Goal: Check status: Check status

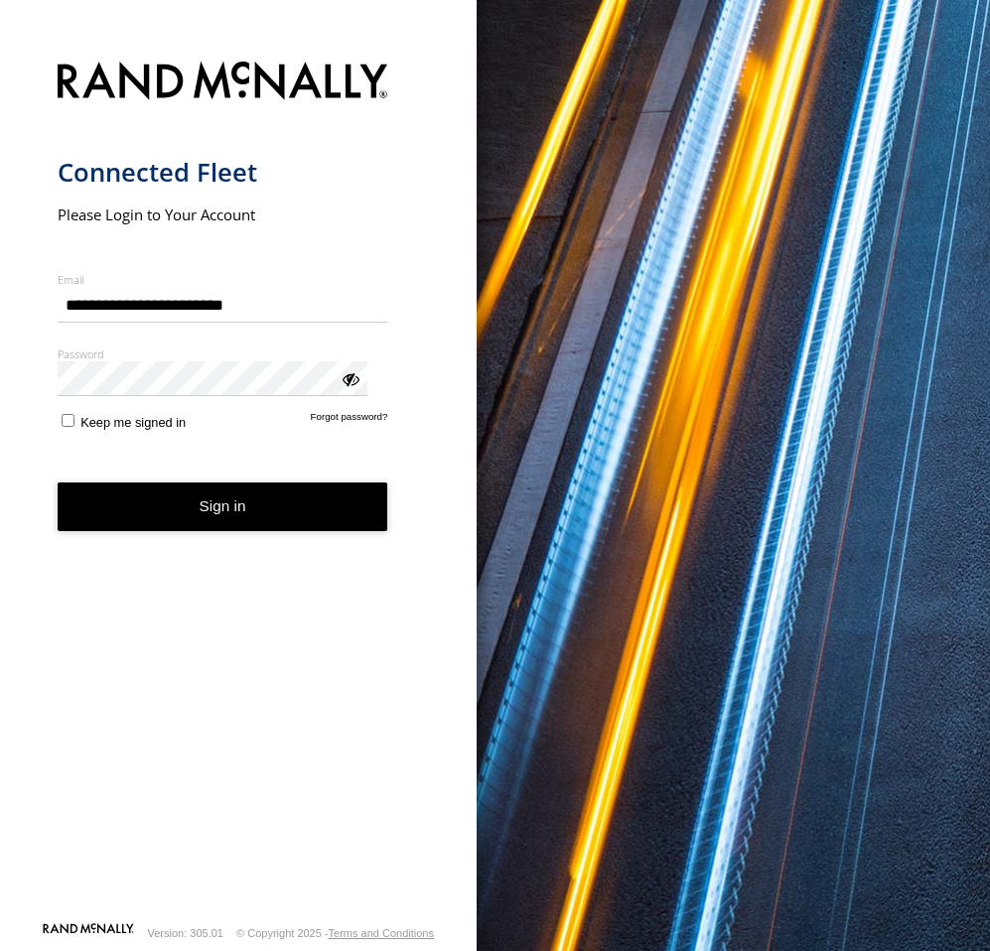
drag, startPoint x: 230, startPoint y: 487, endPoint x: 554, endPoint y: 417, distance: 331.2
click at [230, 487] on button "Sign in" at bounding box center [223, 506] width 331 height 49
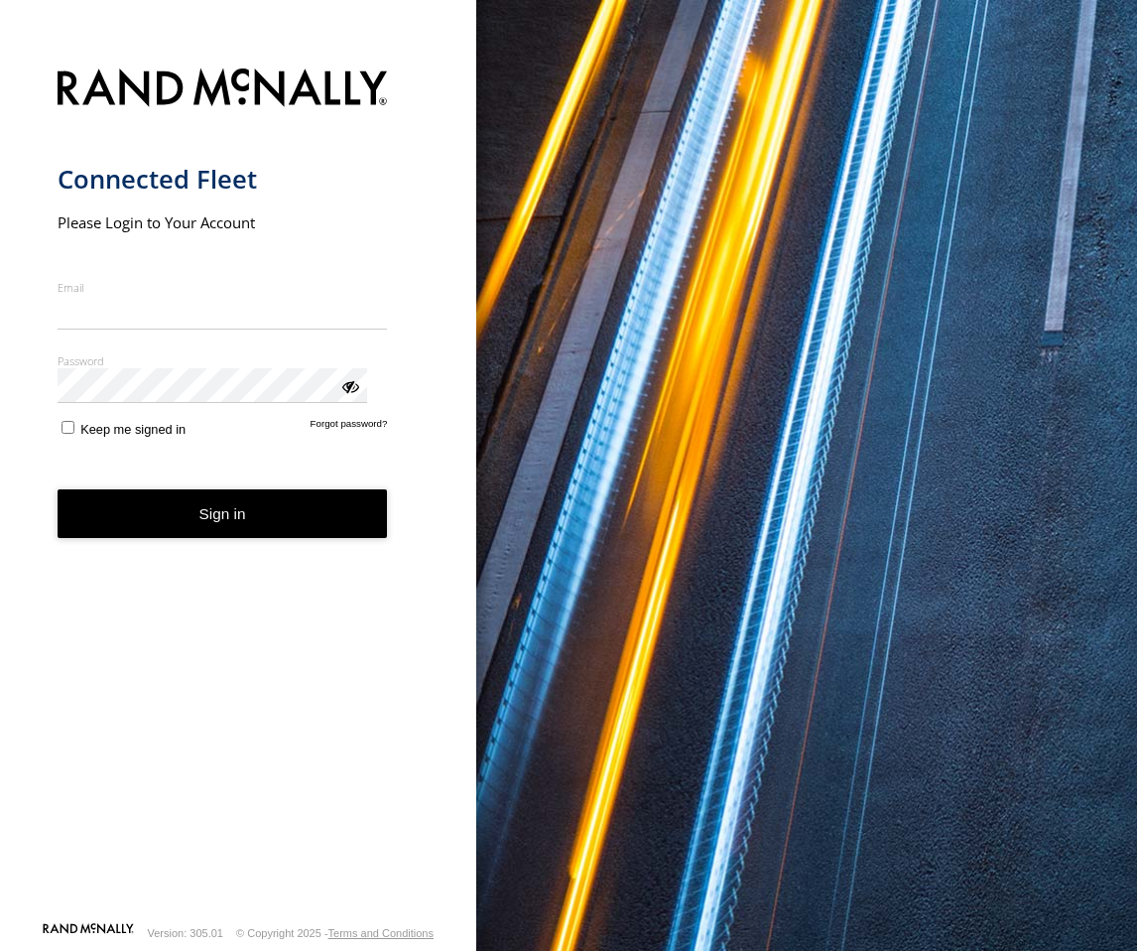
type input "**********"
click at [241, 496] on button "Sign in" at bounding box center [223, 513] width 331 height 49
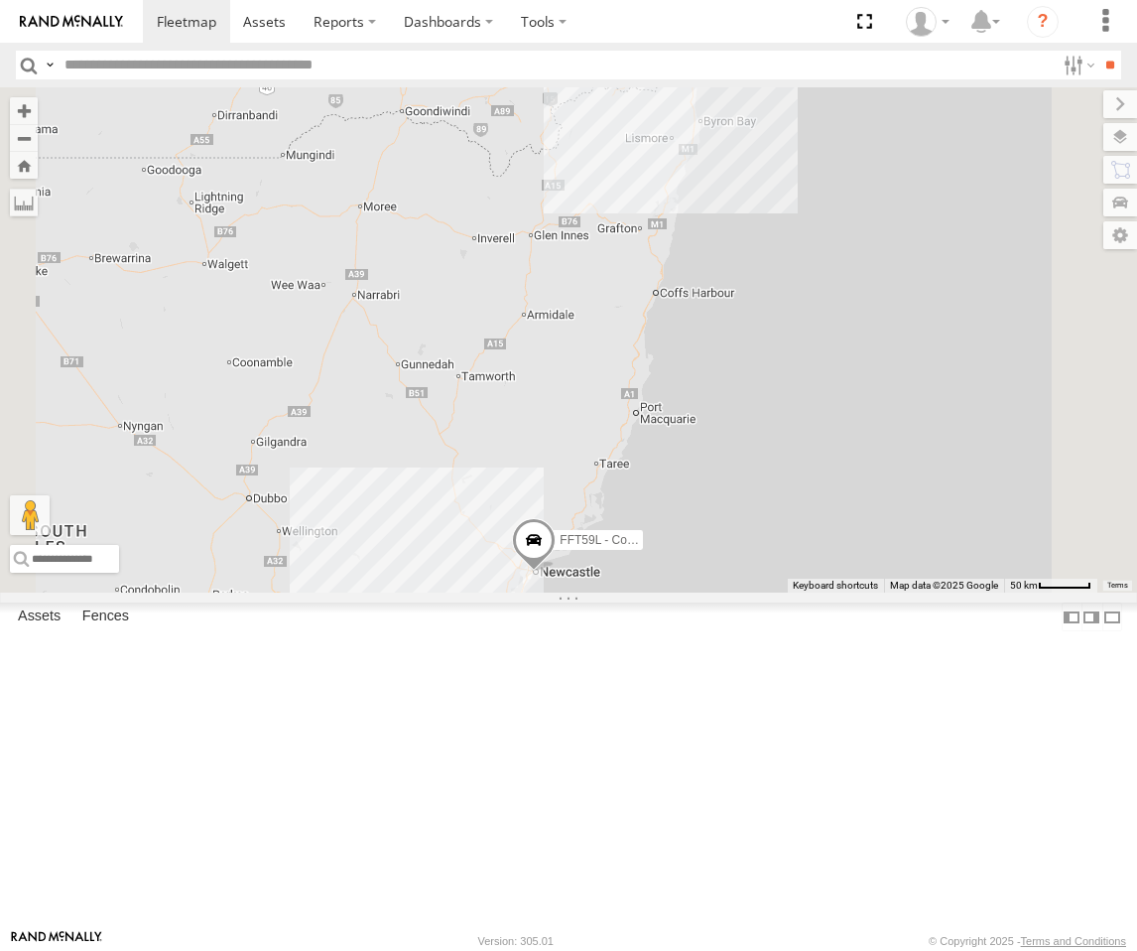
click at [0, 0] on div "Crashed - Mint Green" at bounding box center [0, 0] width 0 height 0
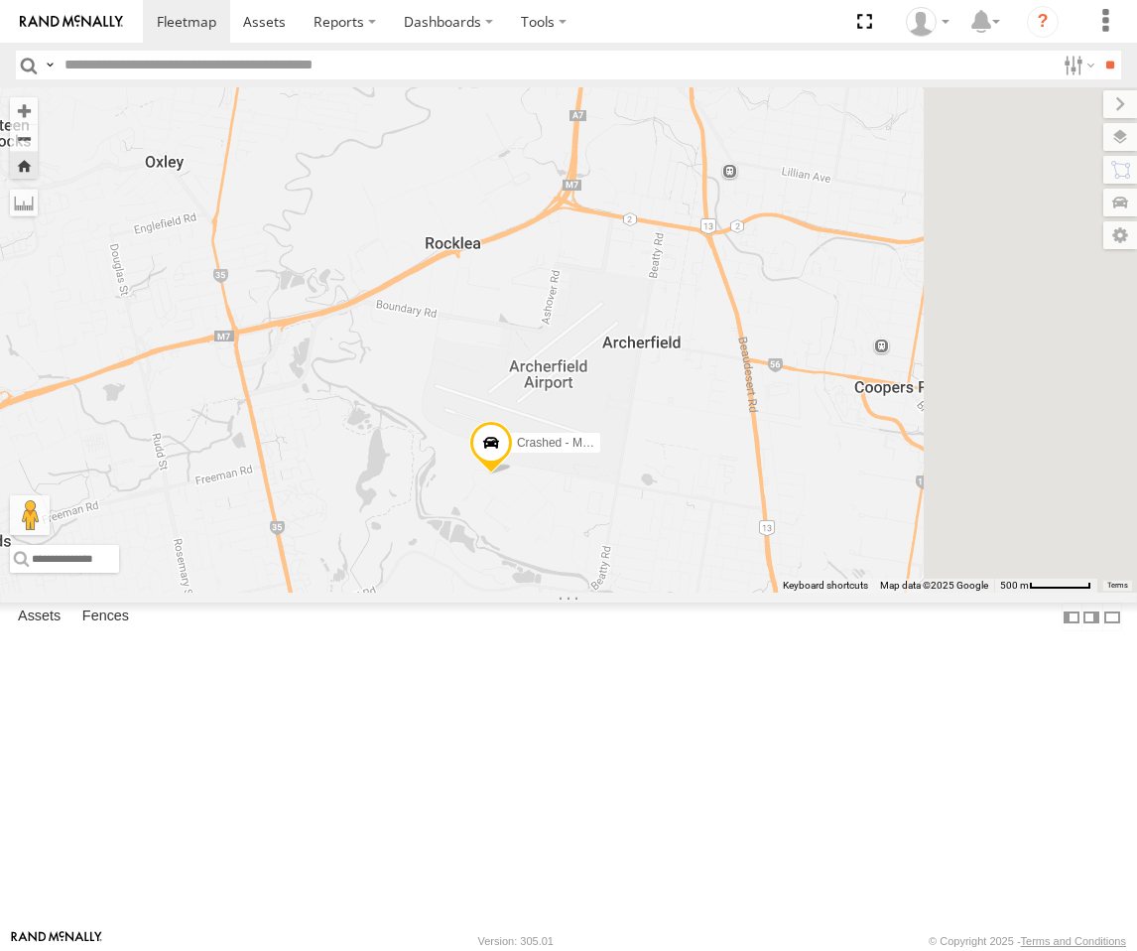
drag, startPoint x: 896, startPoint y: 747, endPoint x: 756, endPoint y: 669, distance: 160.4
click at [756, 593] on div "Crashed - Mint Green" at bounding box center [568, 339] width 1137 height 505
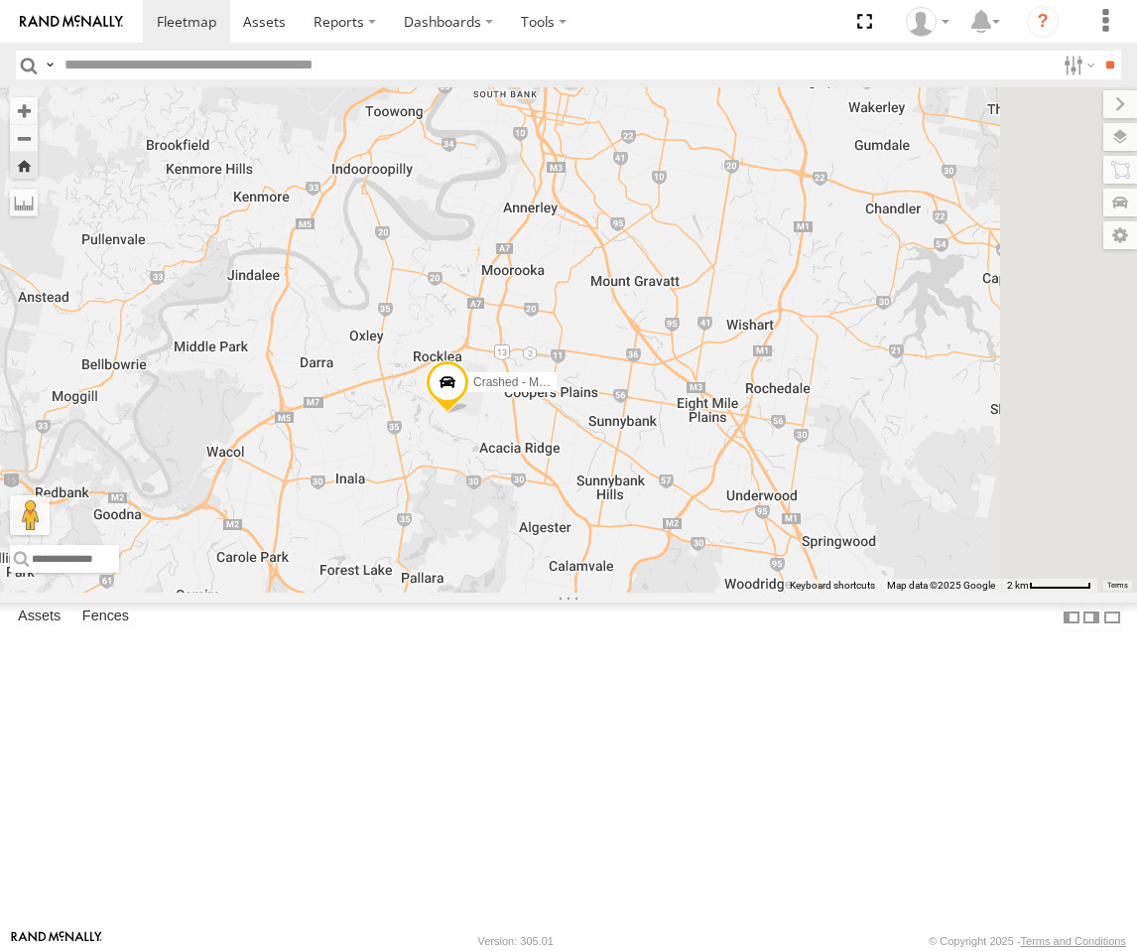
drag, startPoint x: 754, startPoint y: 672, endPoint x: 702, endPoint y: 600, distance: 88.7
click at [702, 593] on div "Crashed - Mint Green" at bounding box center [568, 339] width 1137 height 505
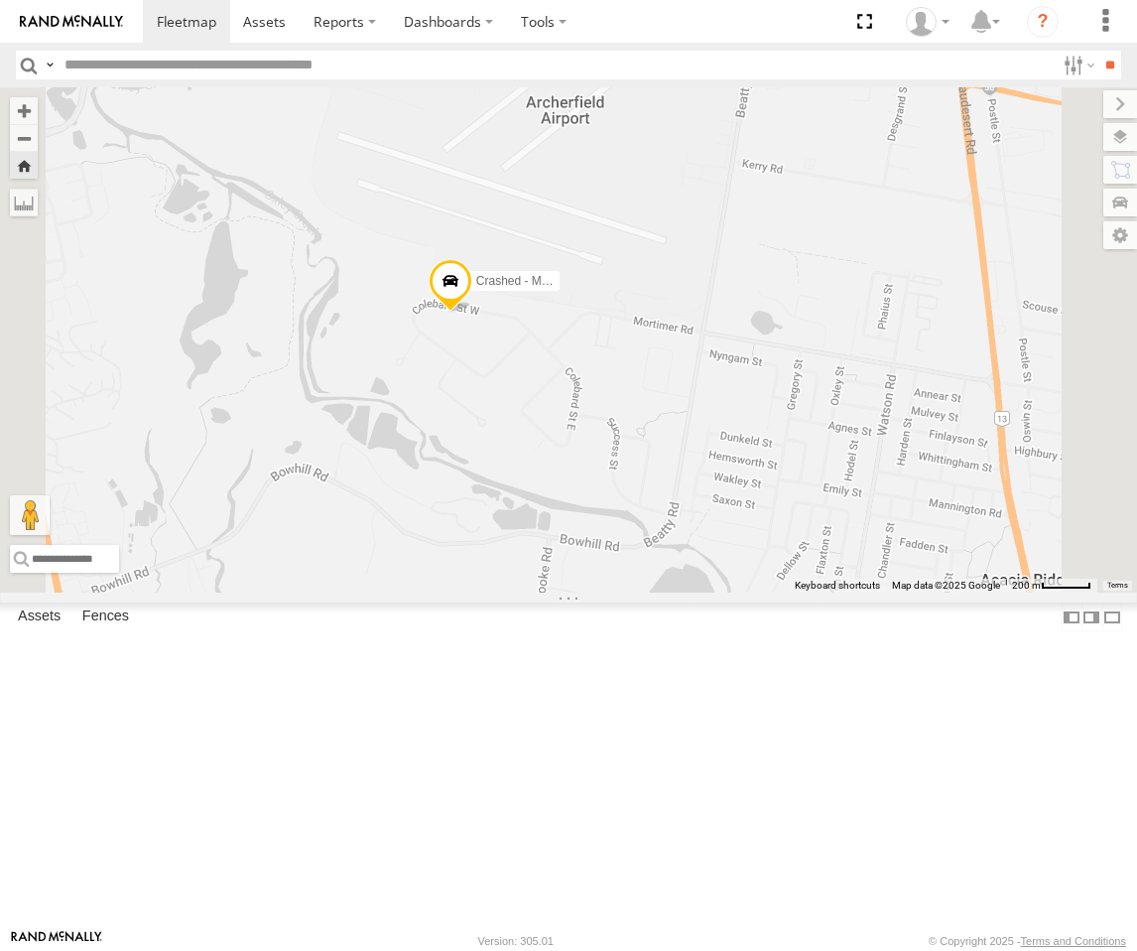
drag, startPoint x: 705, startPoint y: 471, endPoint x: 712, endPoint y: 502, distance: 31.5
click at [712, 502] on div "Crashed - Mint Green" at bounding box center [568, 339] width 1137 height 505
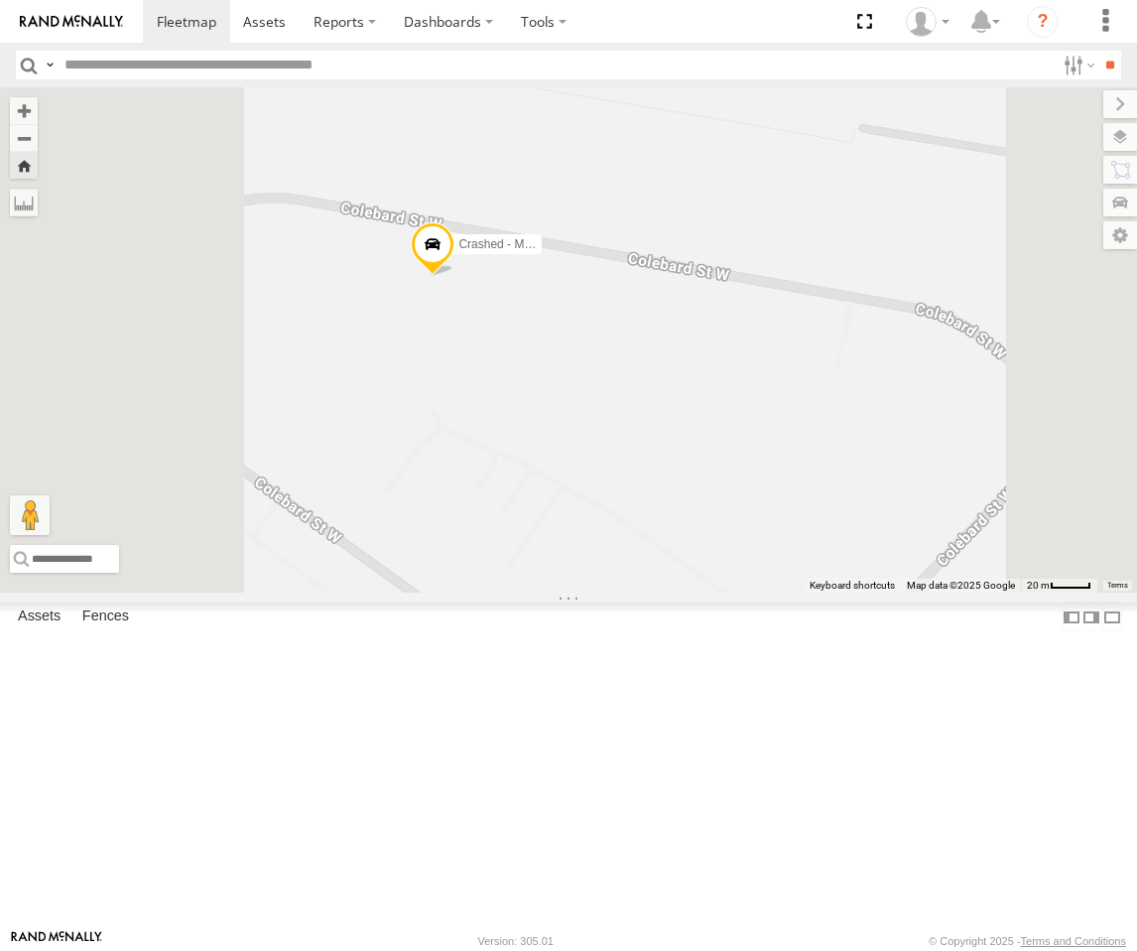
click at [455, 276] on span at bounding box center [433, 249] width 44 height 54
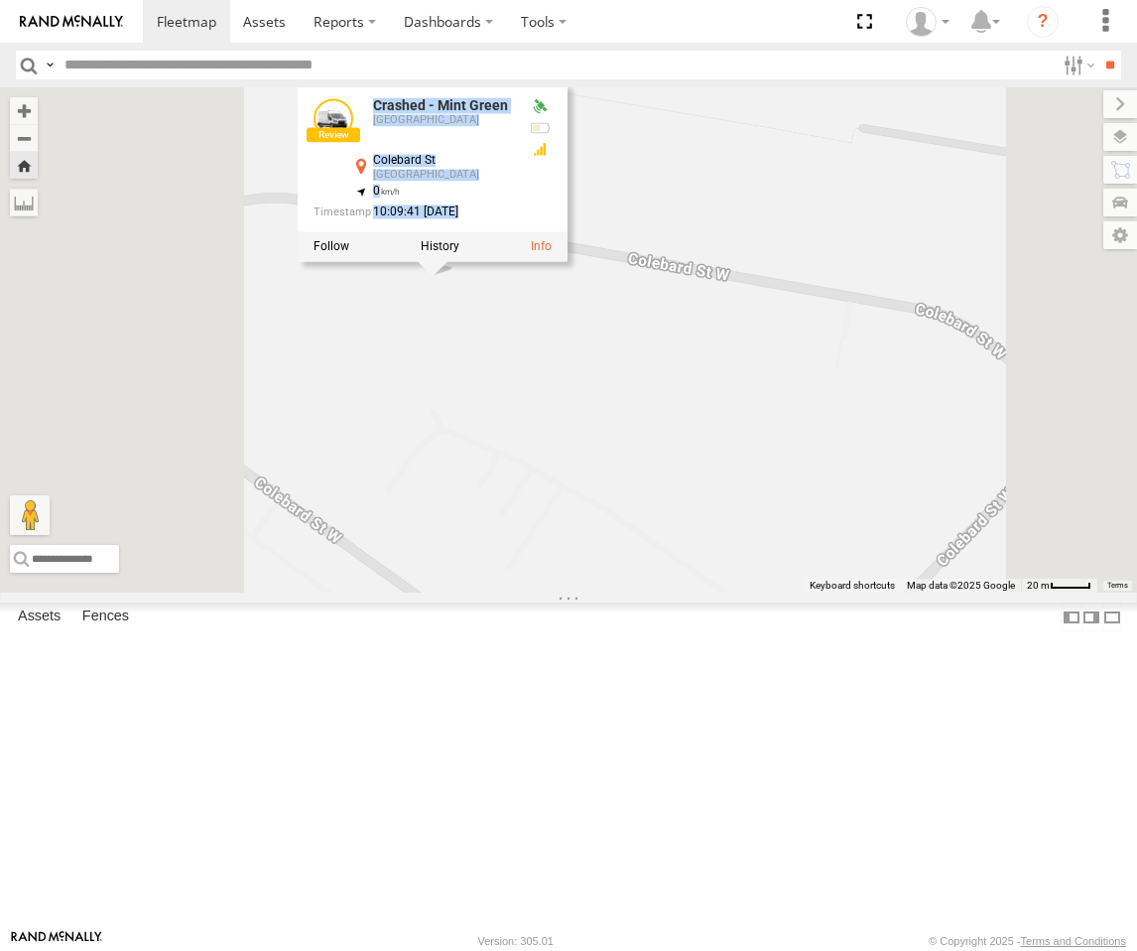
drag, startPoint x: 678, startPoint y: 455, endPoint x: 682, endPoint y: 488, distance: 34.0
click at [682, 488] on div "Crashed - Mint Green Crashed - Mint Green [GEOGRAPHIC_DATA] [GEOGRAPHIC_DATA] -…" at bounding box center [568, 339] width 1137 height 505
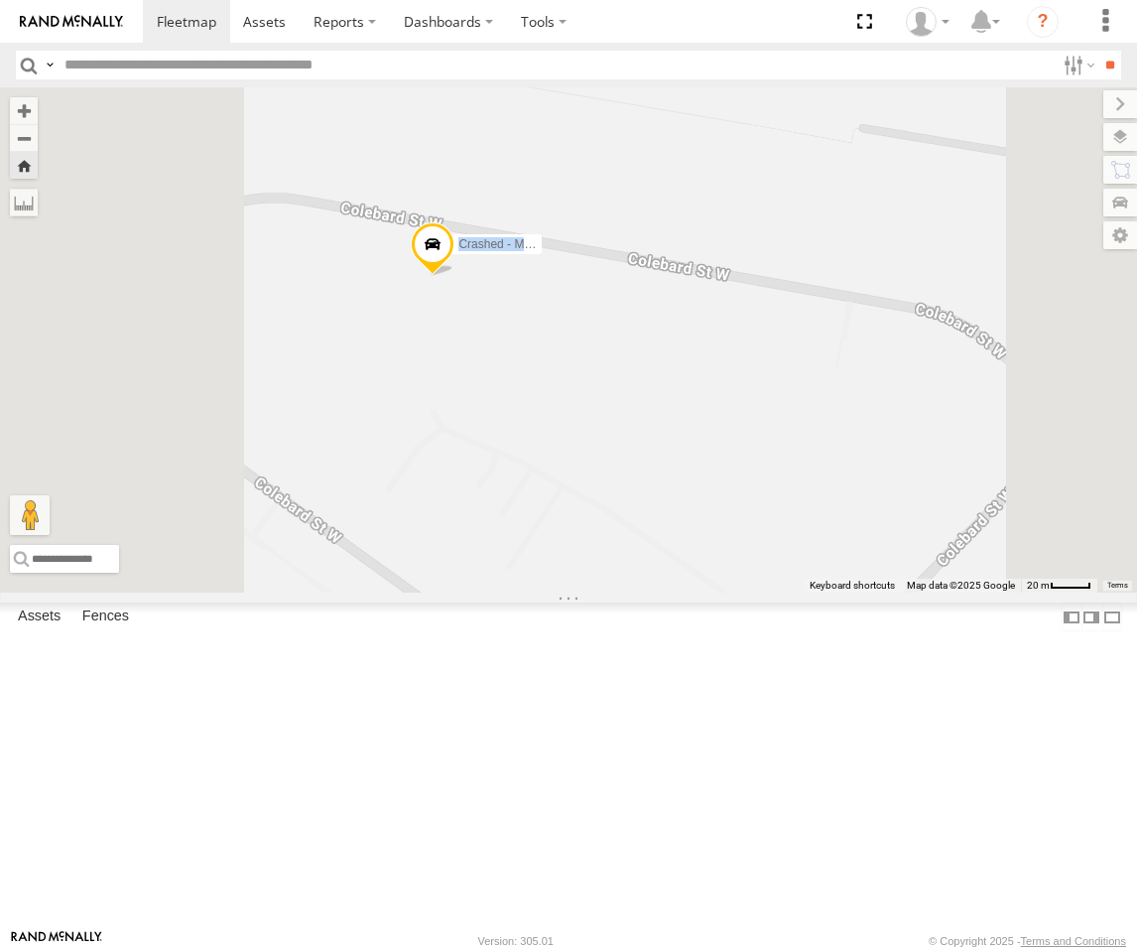
click at [682, 488] on div "Crashed - Mint Green" at bounding box center [568, 339] width 1137 height 505
click at [695, 459] on div "Crashed - Mint Green" at bounding box center [568, 339] width 1137 height 505
click at [705, 562] on div "Crashed - Mint Green" at bounding box center [568, 339] width 1137 height 505
click at [711, 546] on div "Crashed - Mint Green" at bounding box center [568, 339] width 1137 height 505
click at [837, 467] on div "Crashed - Mint Green" at bounding box center [568, 339] width 1137 height 505
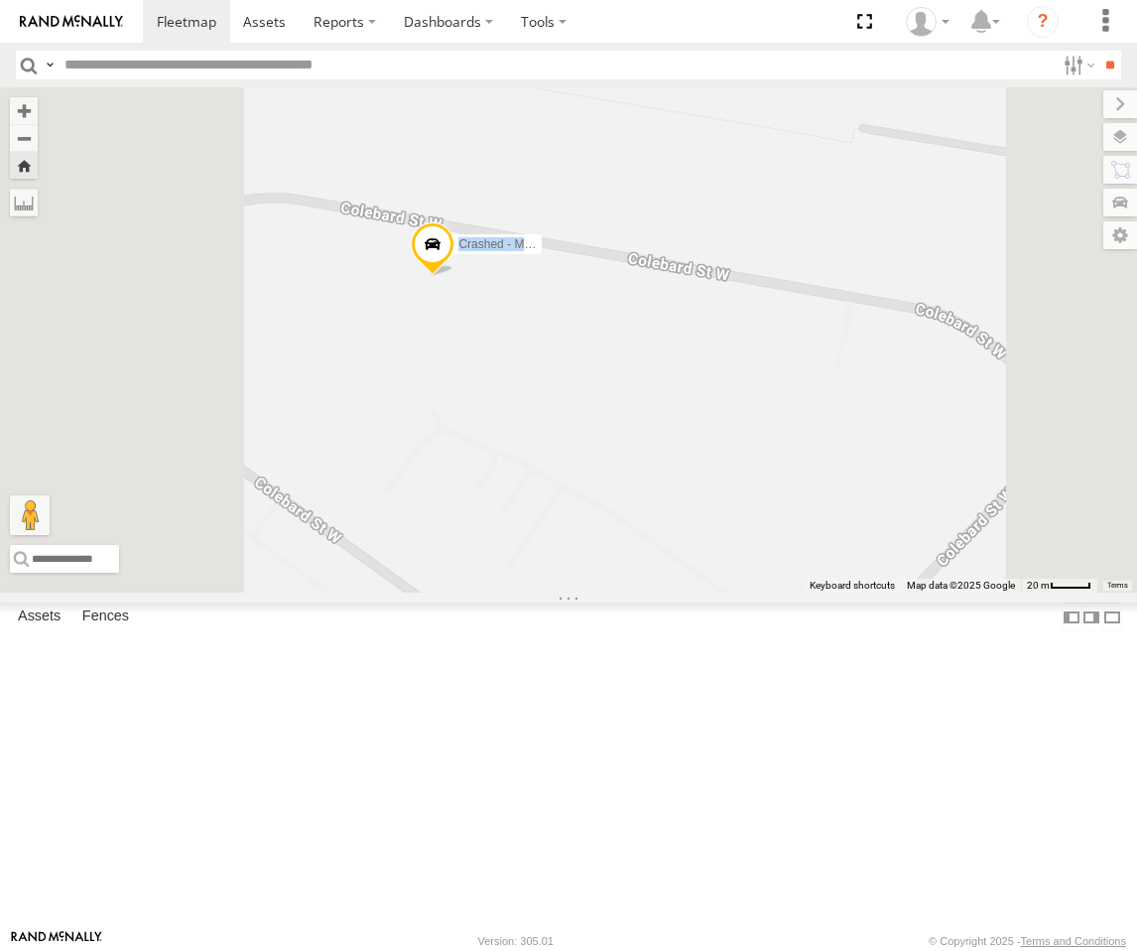
click at [836, 401] on div "Crashed - Mint Green" at bounding box center [568, 339] width 1137 height 505
click at [826, 422] on div "Crashed - Mint Green" at bounding box center [568, 339] width 1137 height 505
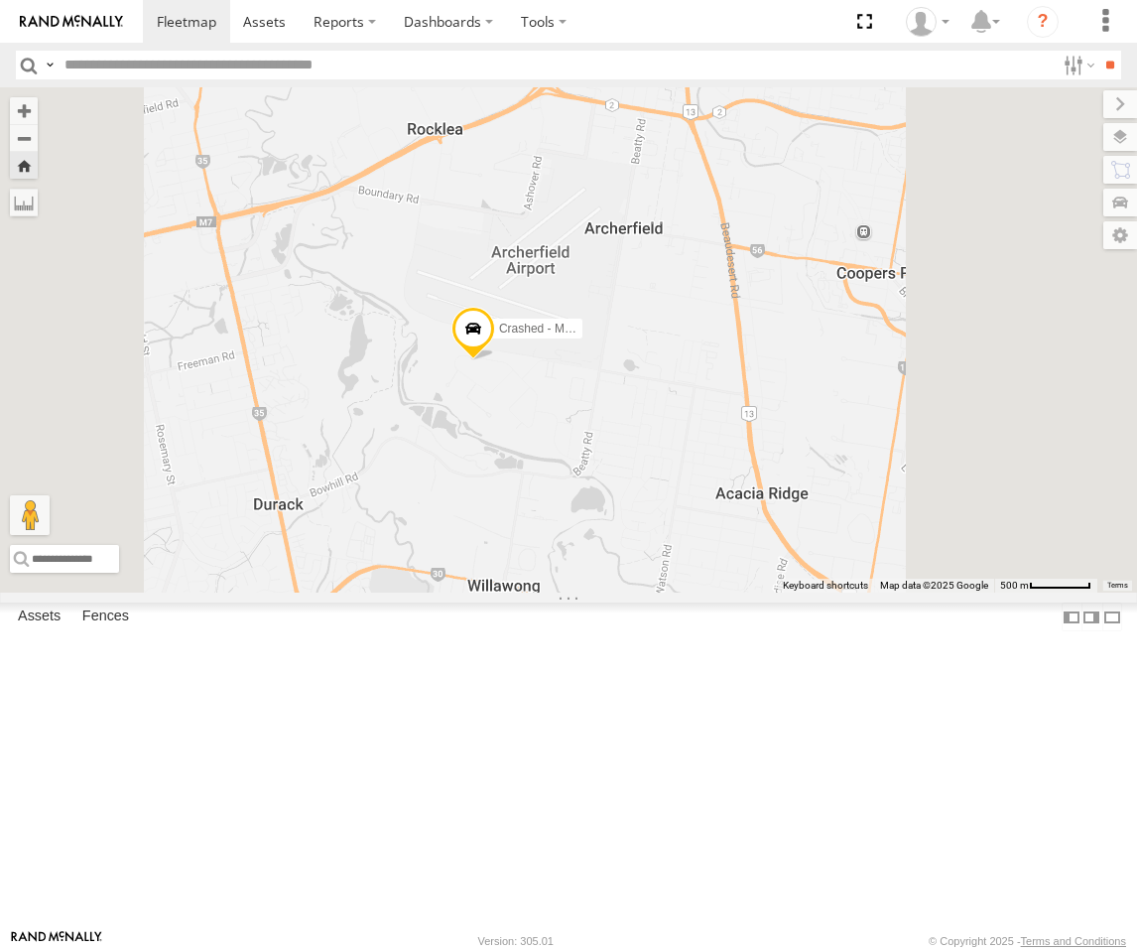
click at [769, 593] on div "Crashed - Mint Green" at bounding box center [568, 339] width 1137 height 505
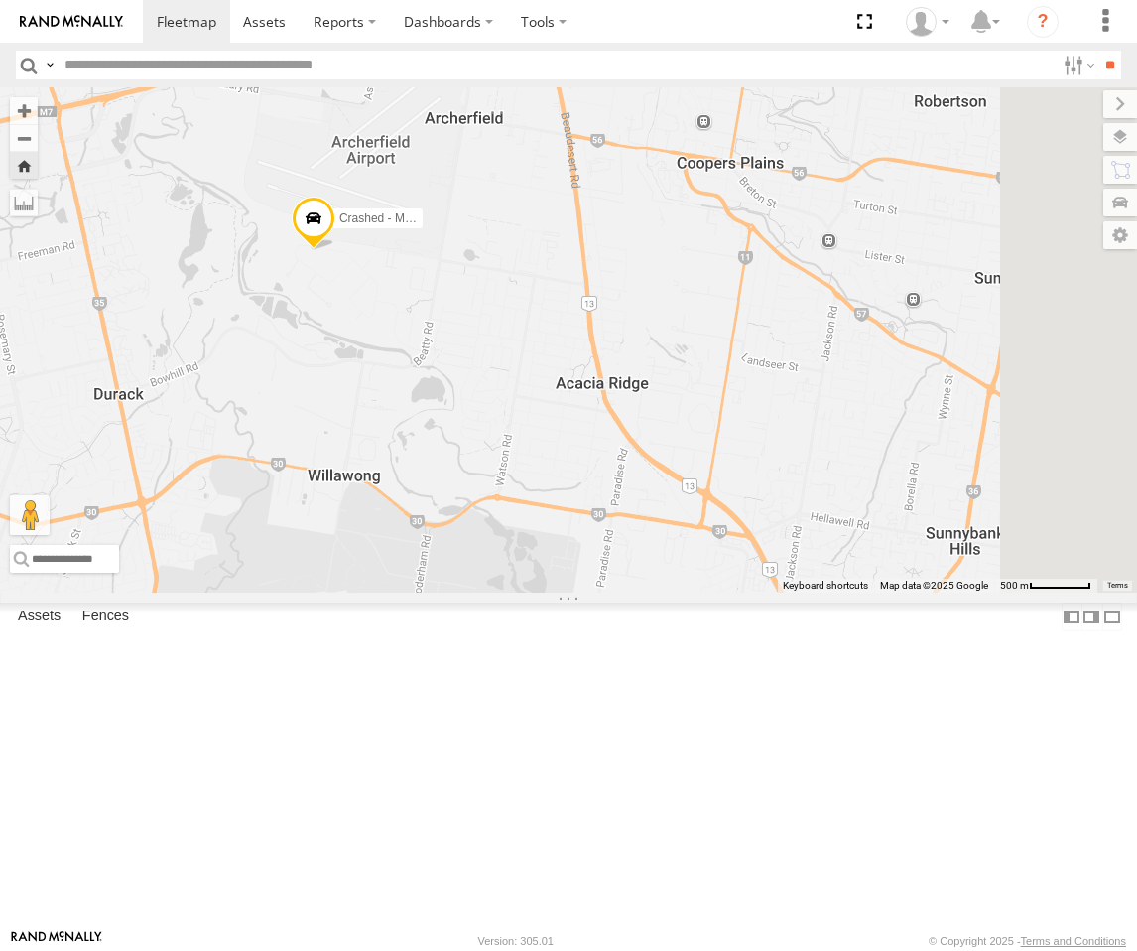
drag, startPoint x: 875, startPoint y: 705, endPoint x: 716, endPoint y: 594, distance: 194.7
click at [716, 593] on div "Crashed - Mint Green" at bounding box center [568, 339] width 1137 height 505
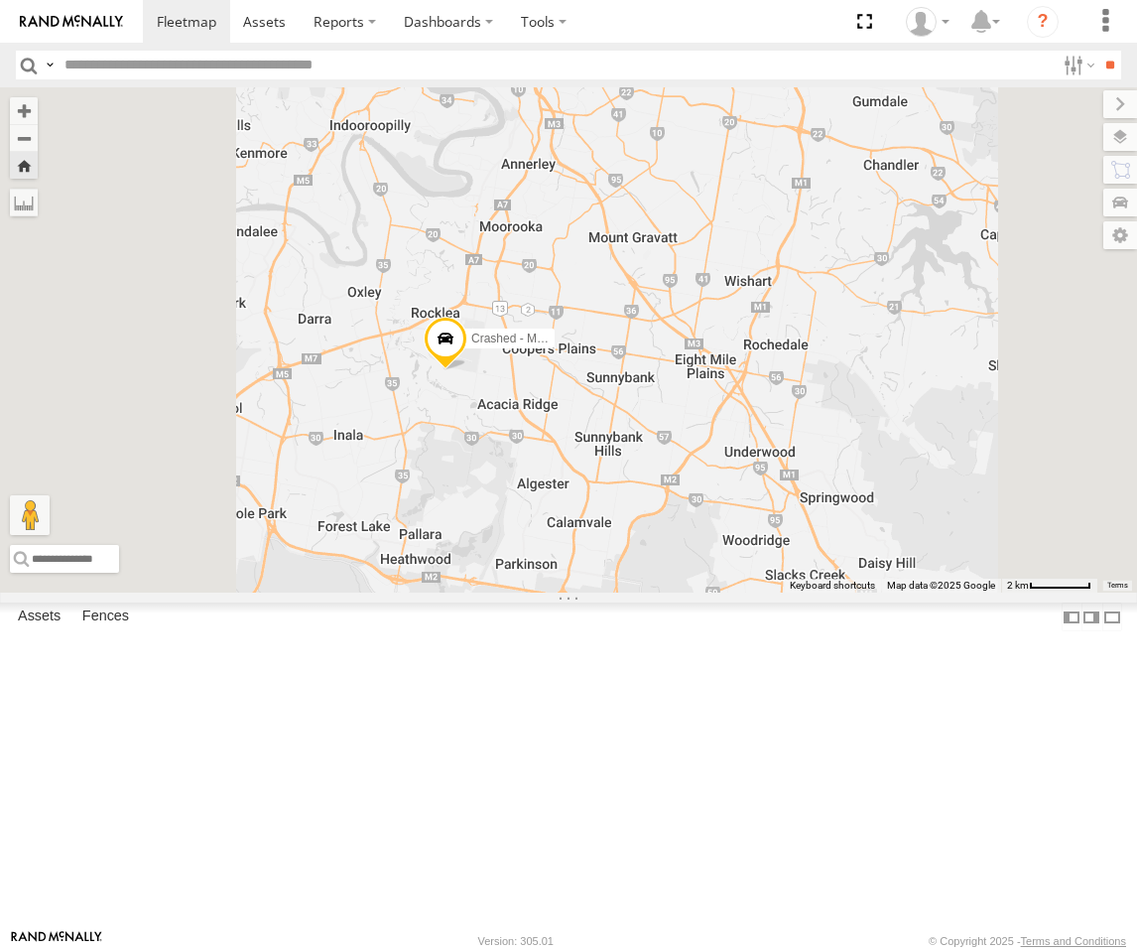
drag, startPoint x: 759, startPoint y: 726, endPoint x: 777, endPoint y: 711, distance: 23.3
click at [777, 593] on div "Crashed - Mint Green" at bounding box center [568, 339] width 1137 height 505
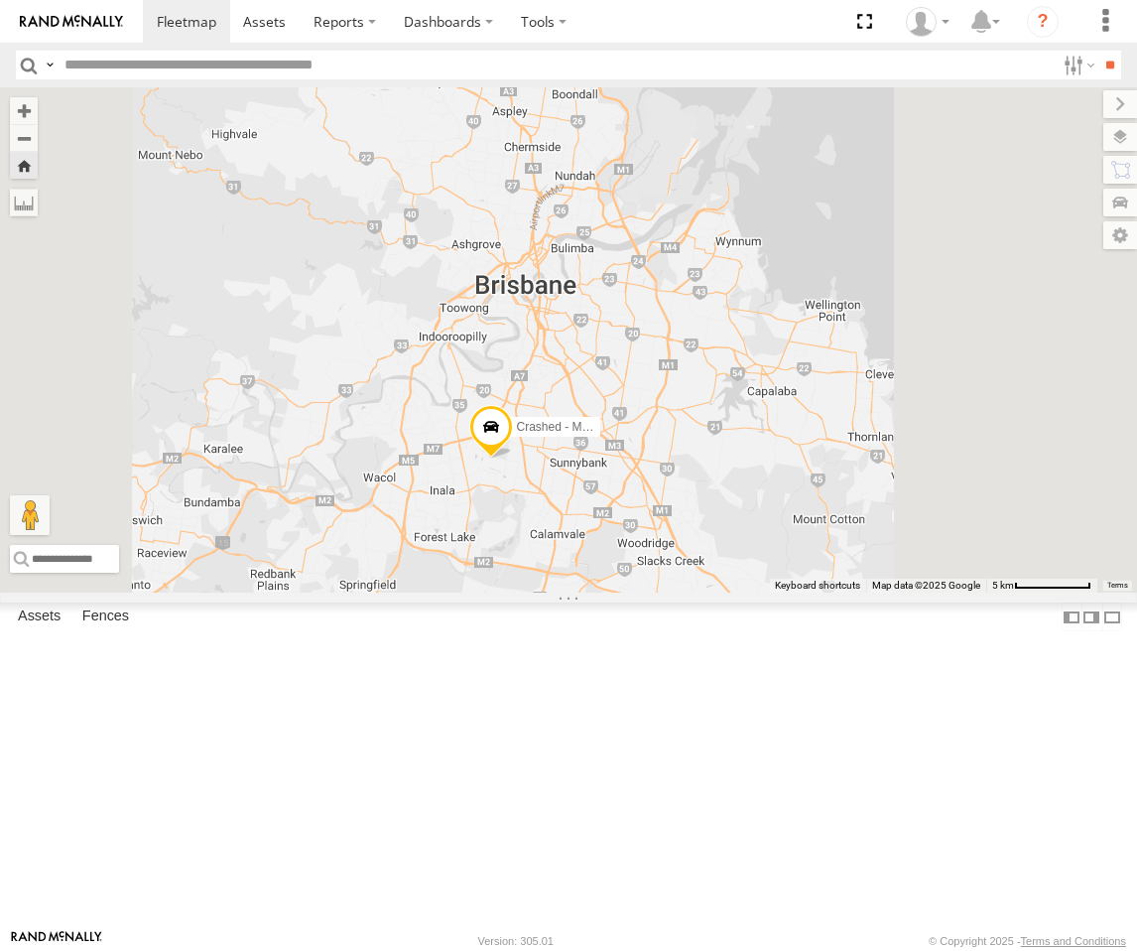
click at [776, 593] on div "Crashed - Mint Green" at bounding box center [568, 339] width 1137 height 505
click at [803, 478] on div "Crashed - Mint Green" at bounding box center [568, 339] width 1137 height 505
drag, startPoint x: 803, startPoint y: 478, endPoint x: 850, endPoint y: 517, distance: 60.6
click at [853, 512] on div "Crashed - Mint Green" at bounding box center [568, 339] width 1137 height 505
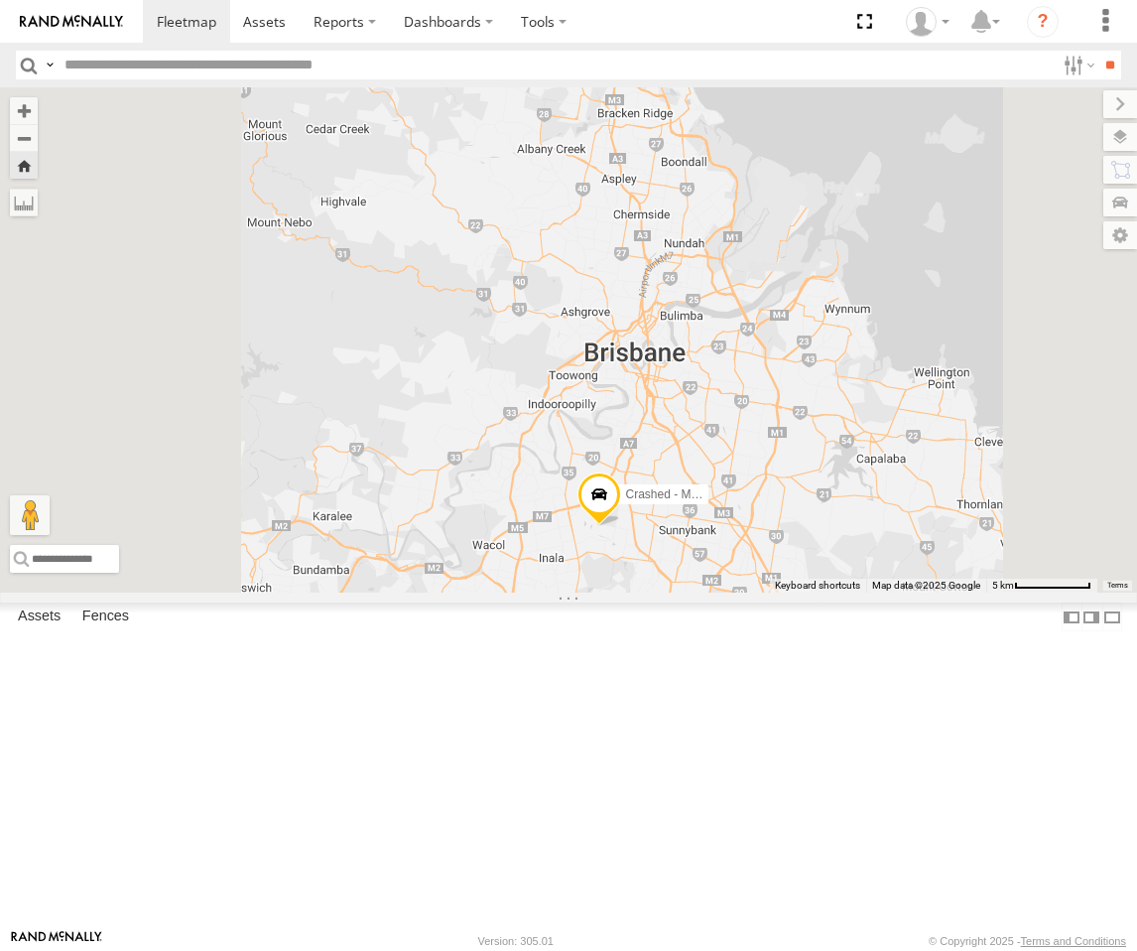
click at [621, 526] on span at bounding box center [600, 499] width 44 height 54
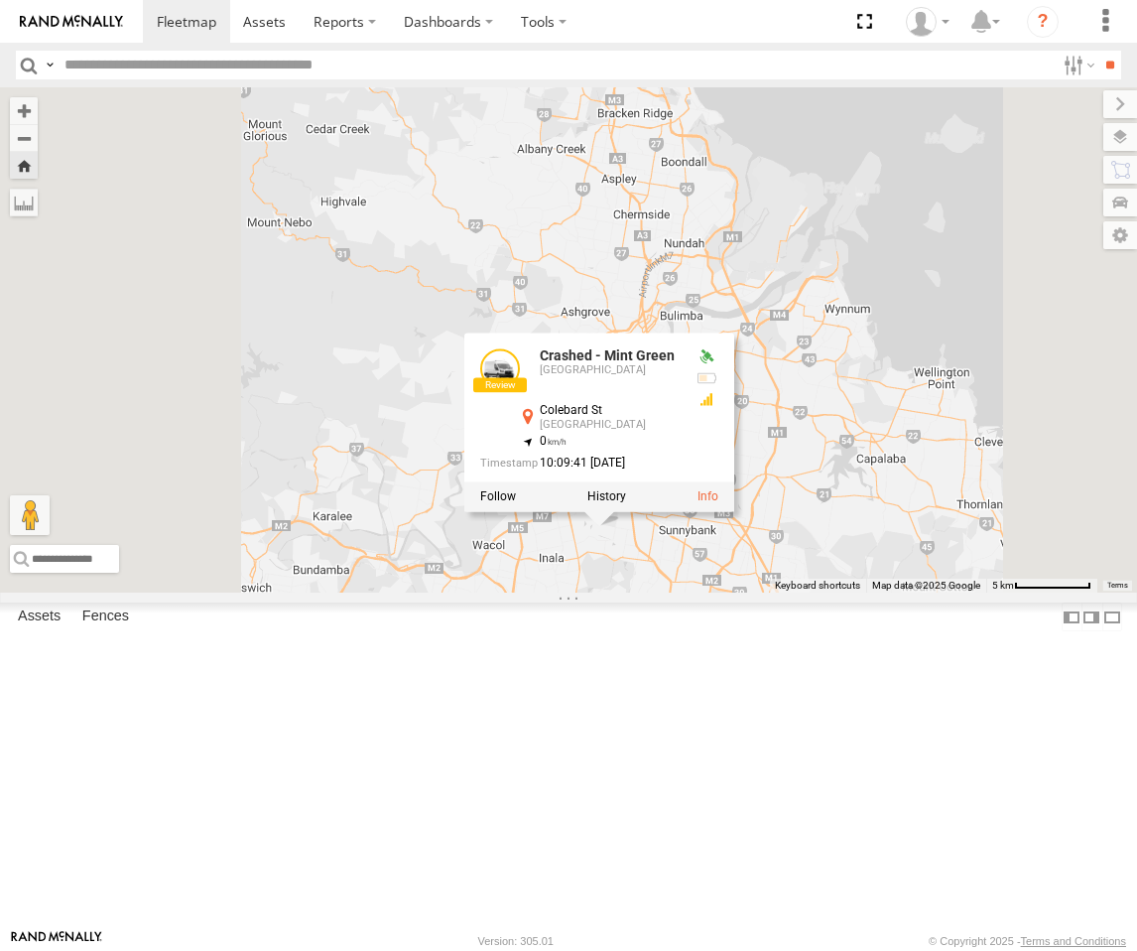
click at [853, 593] on div "Crashed - Mint Green Crashed - Mint Green [GEOGRAPHIC_DATA] [GEOGRAPHIC_DATA] -…" at bounding box center [568, 339] width 1137 height 505
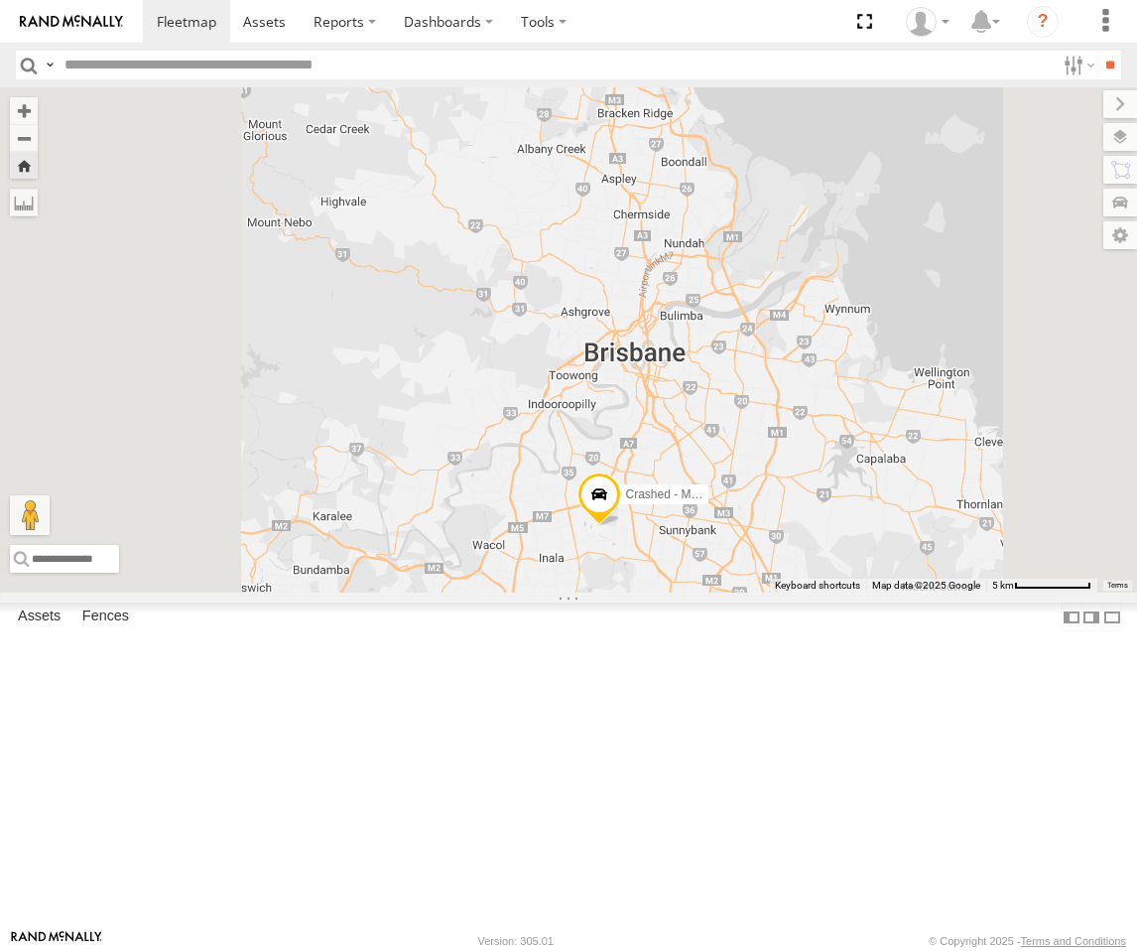
click at [0, 0] on div "[PERSON_NAME] - Dark Green" at bounding box center [0, 0] width 0 height 0
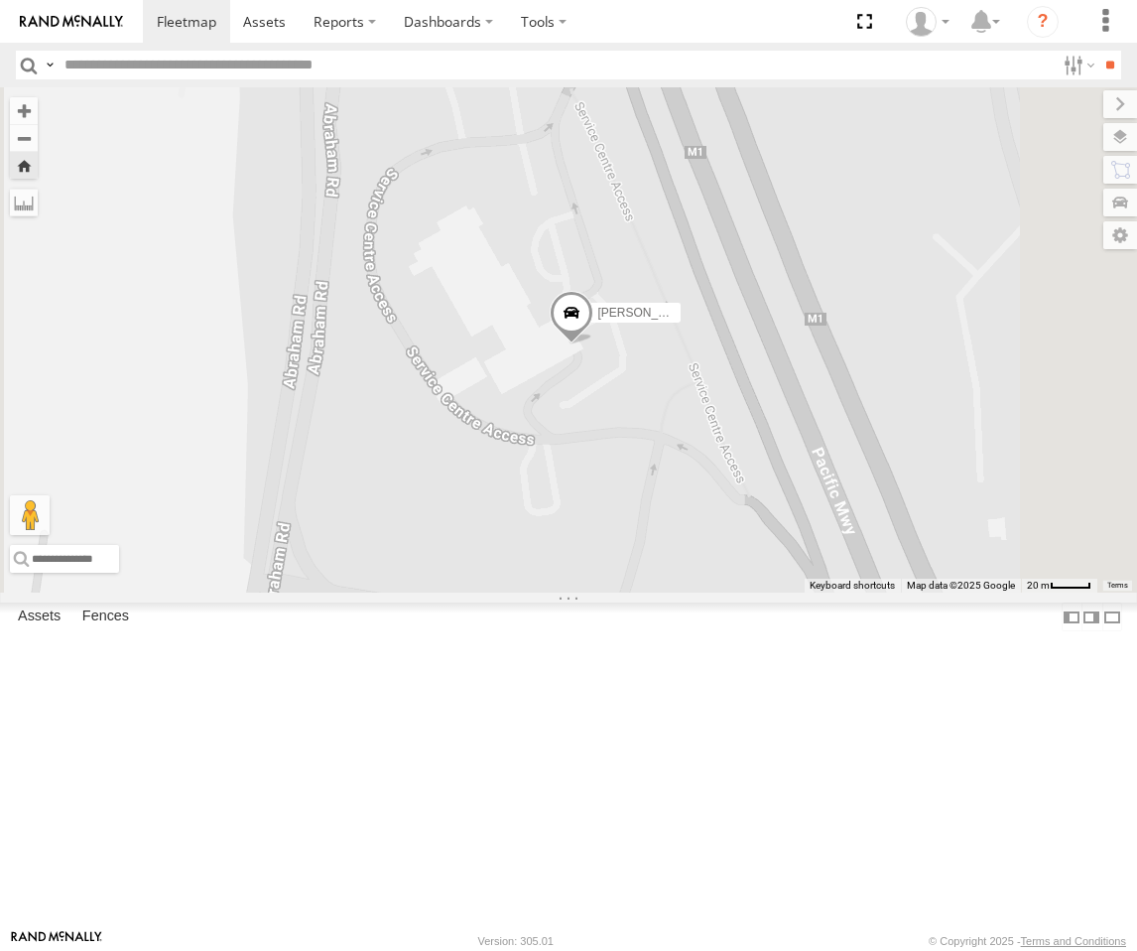
click at [594, 344] on span at bounding box center [572, 318] width 44 height 54
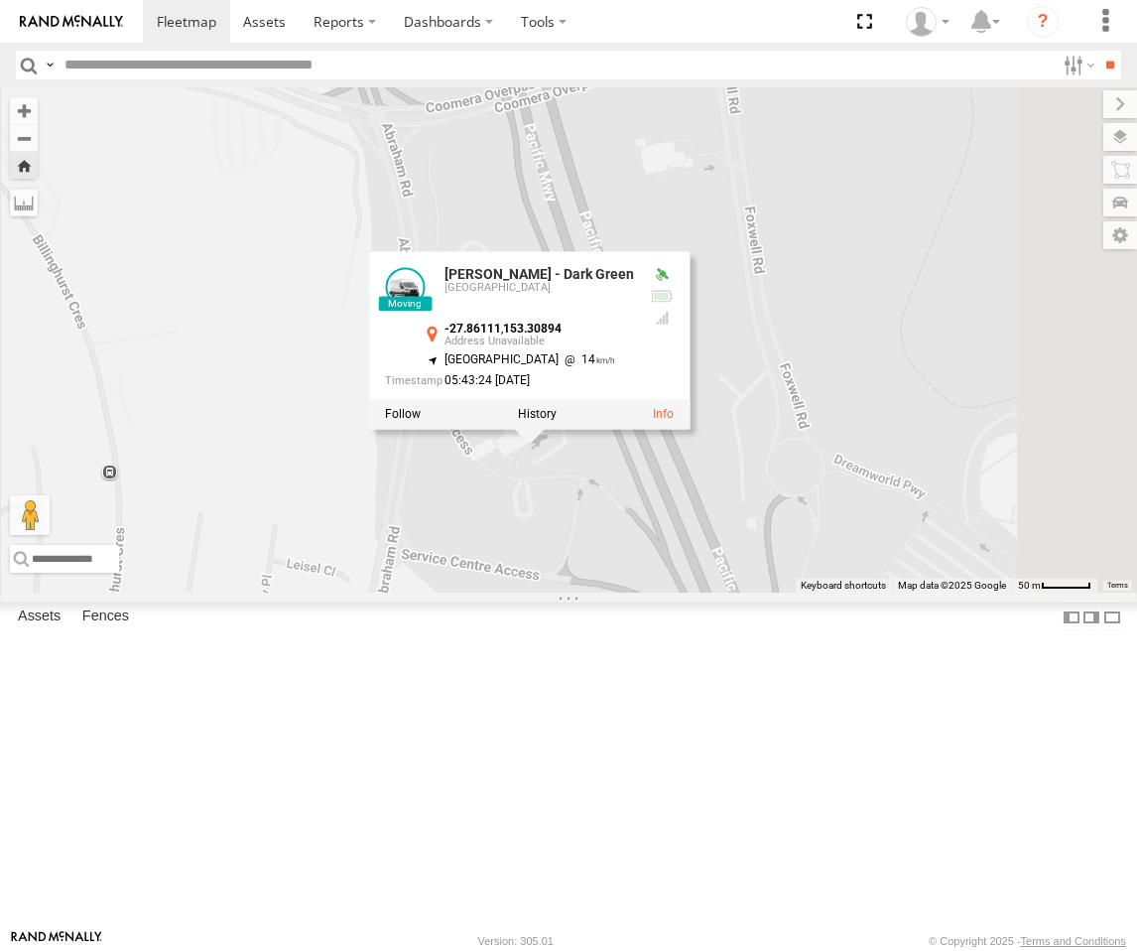
drag, startPoint x: 895, startPoint y: 626, endPoint x: 809, endPoint y: 684, distance: 103.8
click at [809, 593] on div "[PERSON_NAME] - Dark [PERSON_NAME] - Dark Green [GEOGRAPHIC_DATA] -27.86111 , 1…" at bounding box center [568, 339] width 1137 height 505
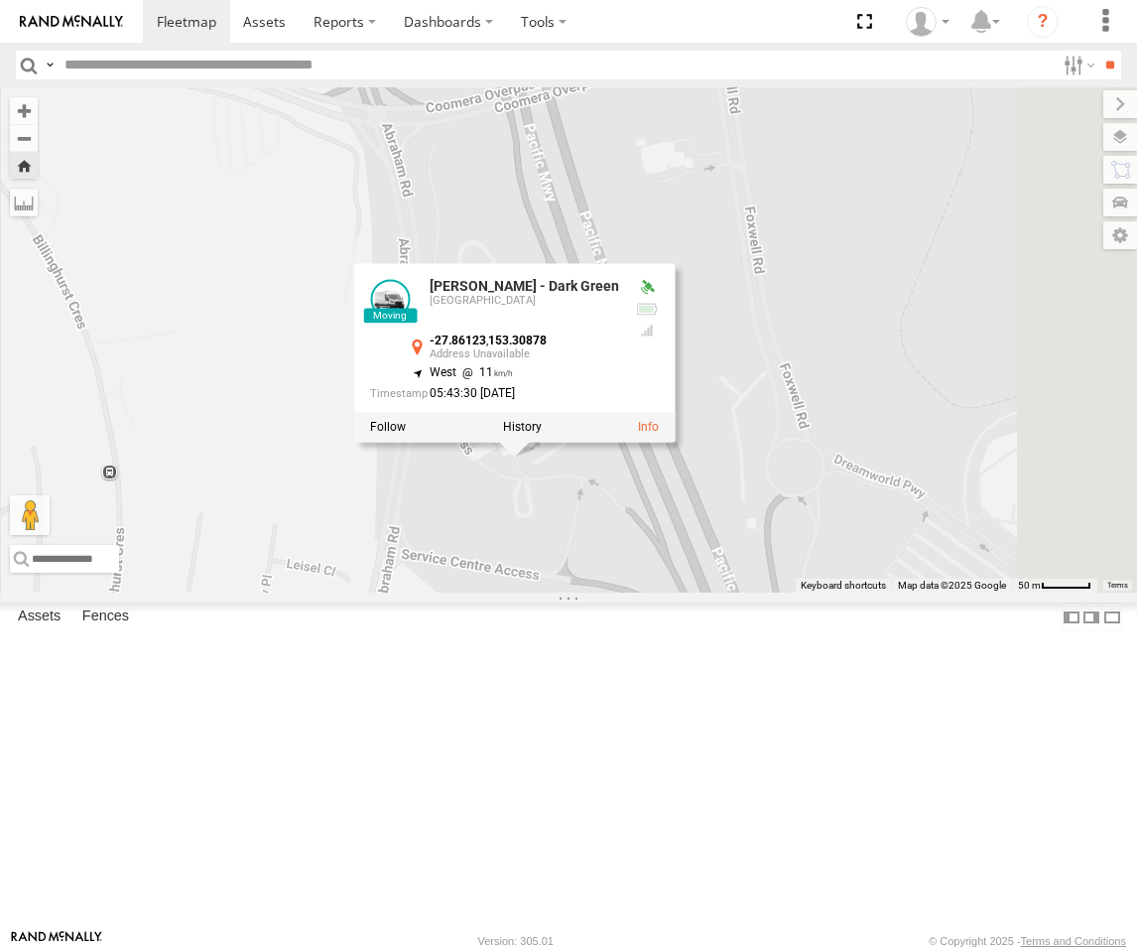
click at [782, 351] on div "[PERSON_NAME] - Dark [PERSON_NAME] - Dark Green [GEOGRAPHIC_DATA] -27.86123 , 1…" at bounding box center [568, 339] width 1137 height 505
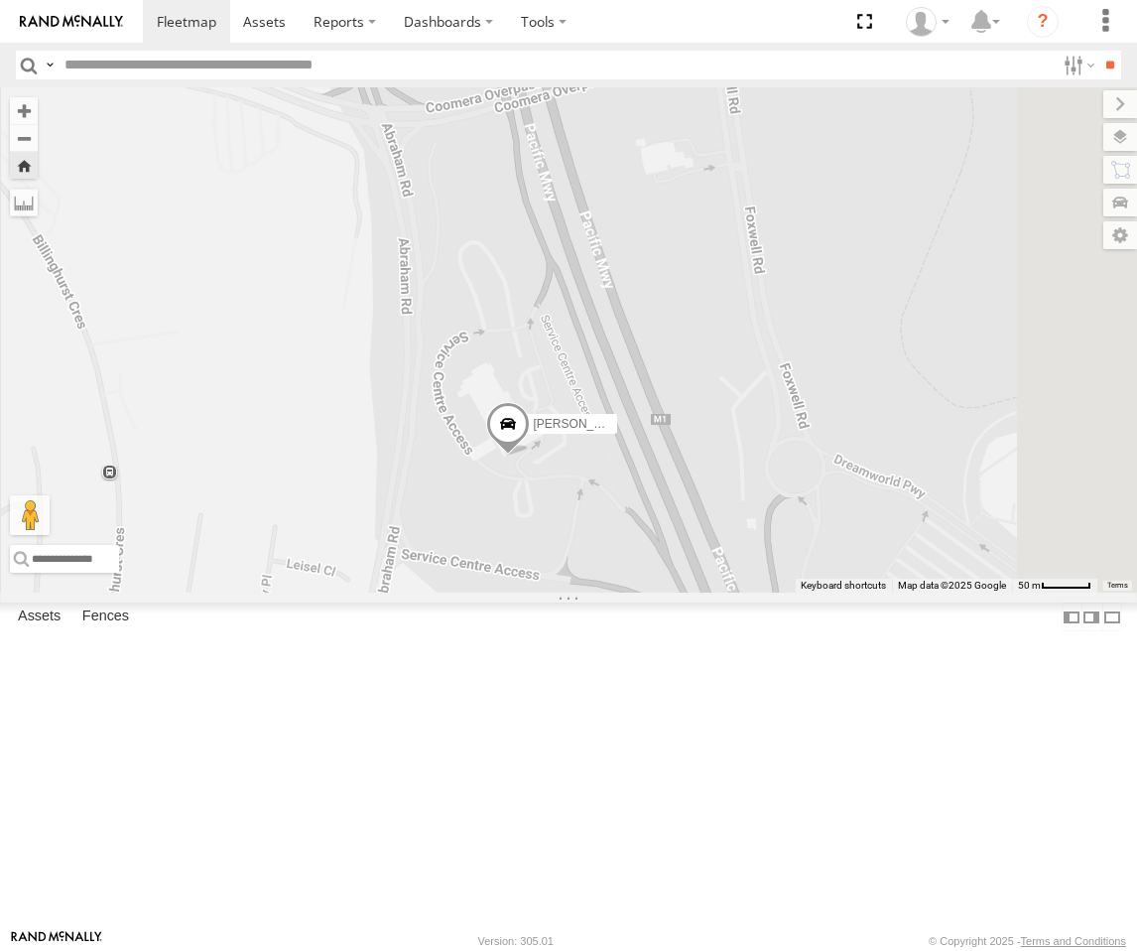
click at [0, 0] on div "[PERSON_NAME] - Yellow" at bounding box center [0, 0] width 0 height 0
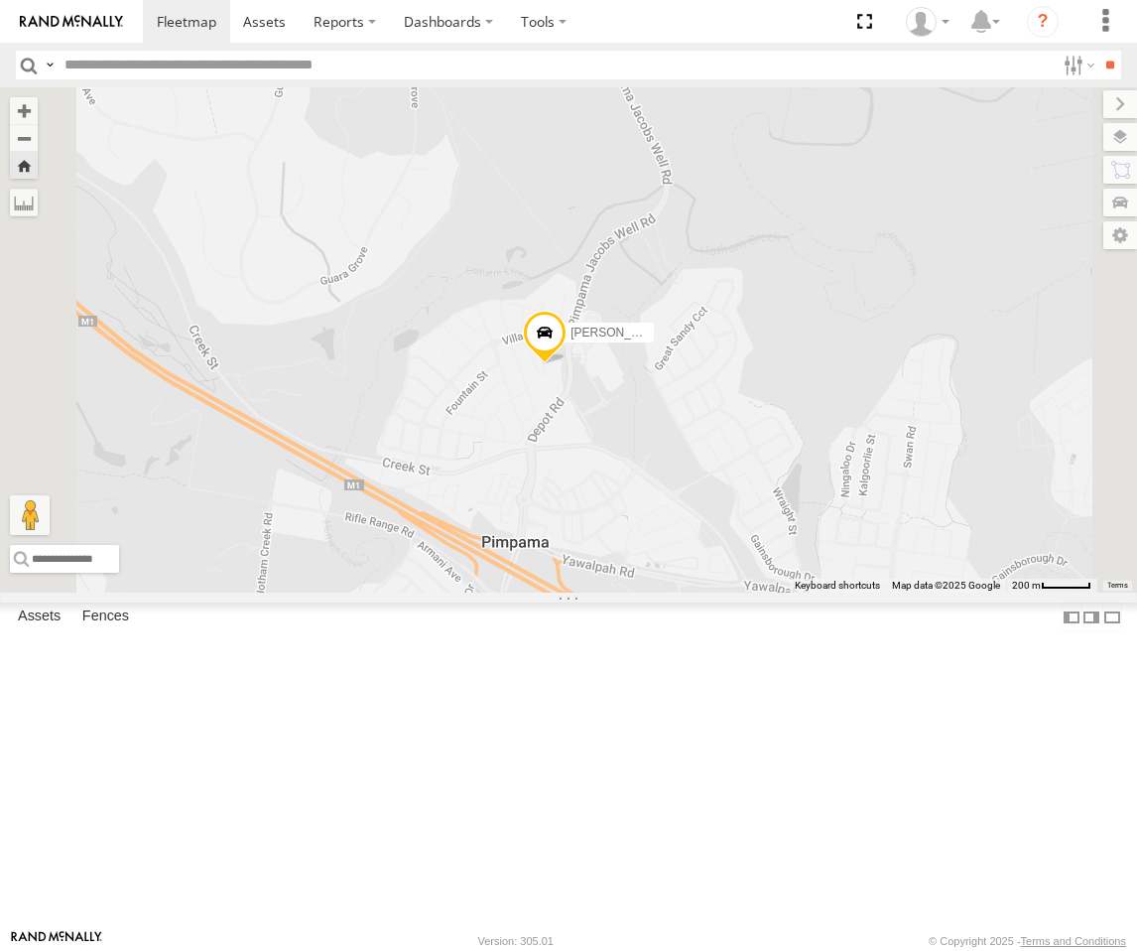
drag, startPoint x: 856, startPoint y: 713, endPoint x: 802, endPoint y: 560, distance: 162.0
click at [802, 560] on div "[PERSON_NAME] - Yellow" at bounding box center [568, 339] width 1137 height 505
click at [0, 0] on div "[PERSON_NAME] - Dark Green" at bounding box center [0, 0] width 0 height 0
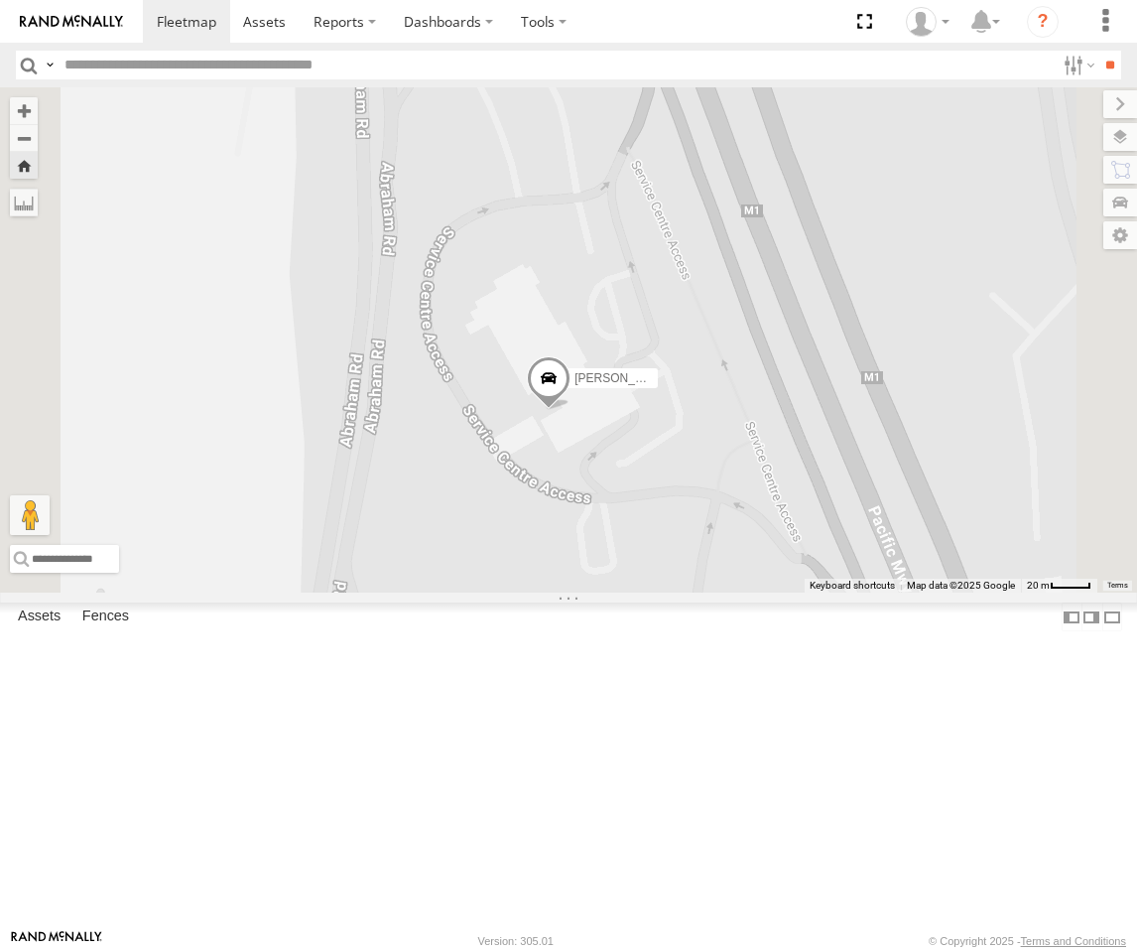
drag, startPoint x: 740, startPoint y: 620, endPoint x: 747, endPoint y: 723, distance: 102.5
click at [747, 593] on div "[PERSON_NAME] - Dark Green" at bounding box center [568, 339] width 1137 height 505
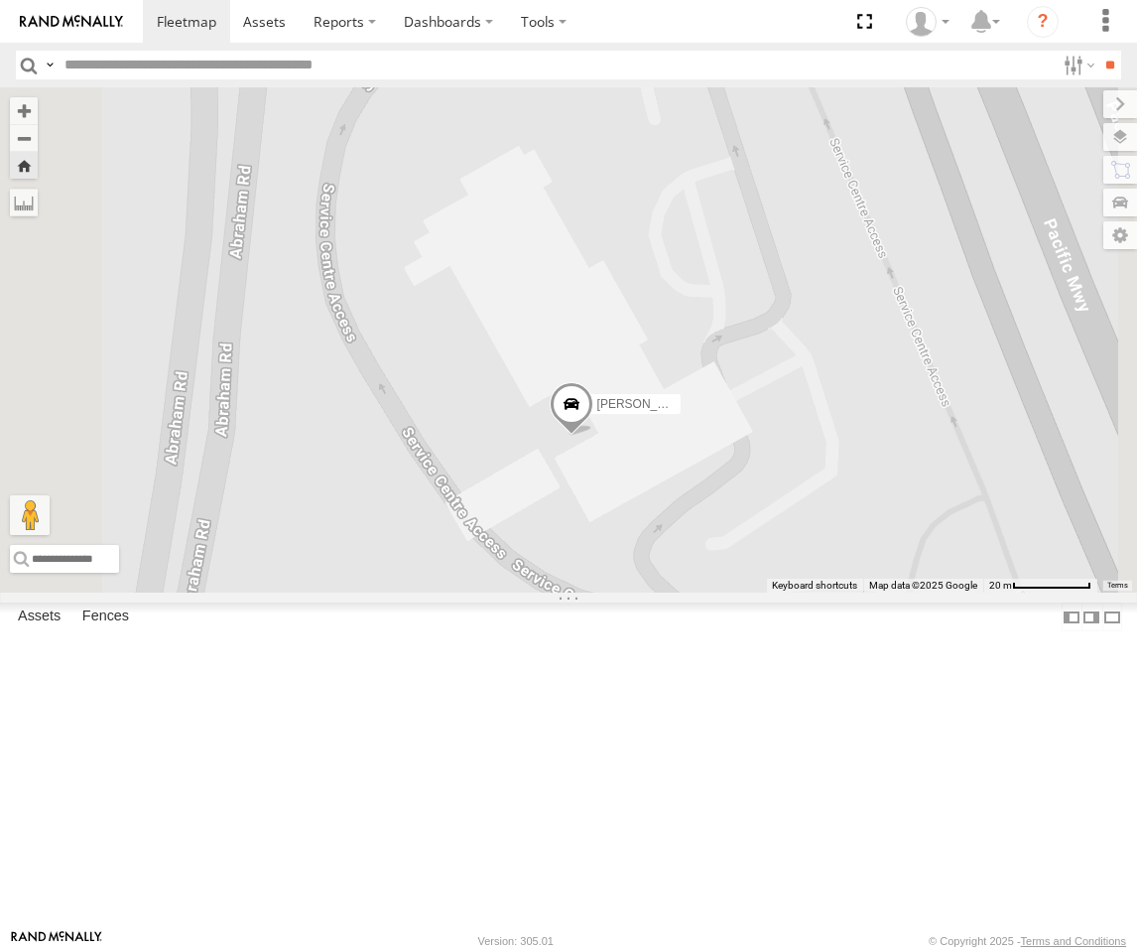
drag, startPoint x: 805, startPoint y: 647, endPoint x: 855, endPoint y: 651, distance: 49.8
click at [855, 593] on div "[PERSON_NAME] - Dark Green" at bounding box center [568, 339] width 1137 height 505
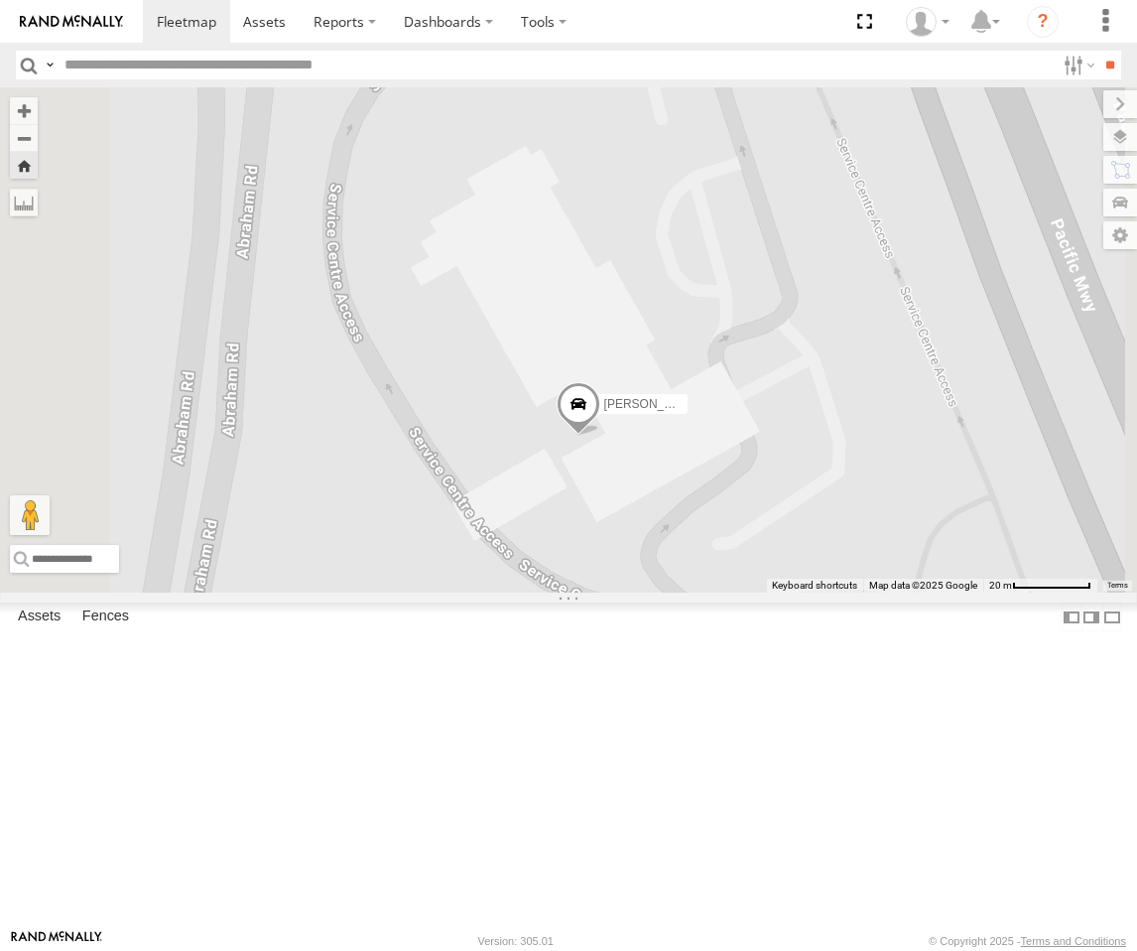
click at [0, 0] on div "Crashed - Mint Green" at bounding box center [0, 0] width 0 height 0
